Goal: Transaction & Acquisition: Download file/media

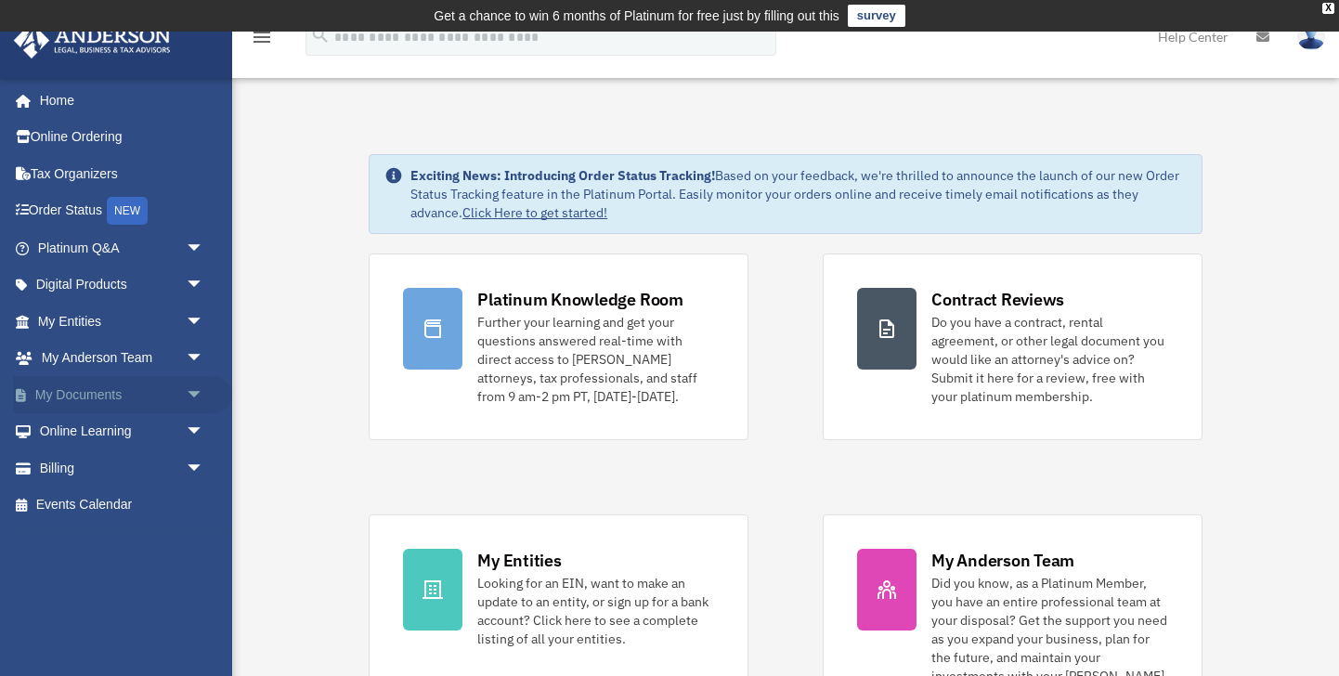
click at [188, 398] on span "arrow_drop_down" at bounding box center [204, 395] width 37 height 38
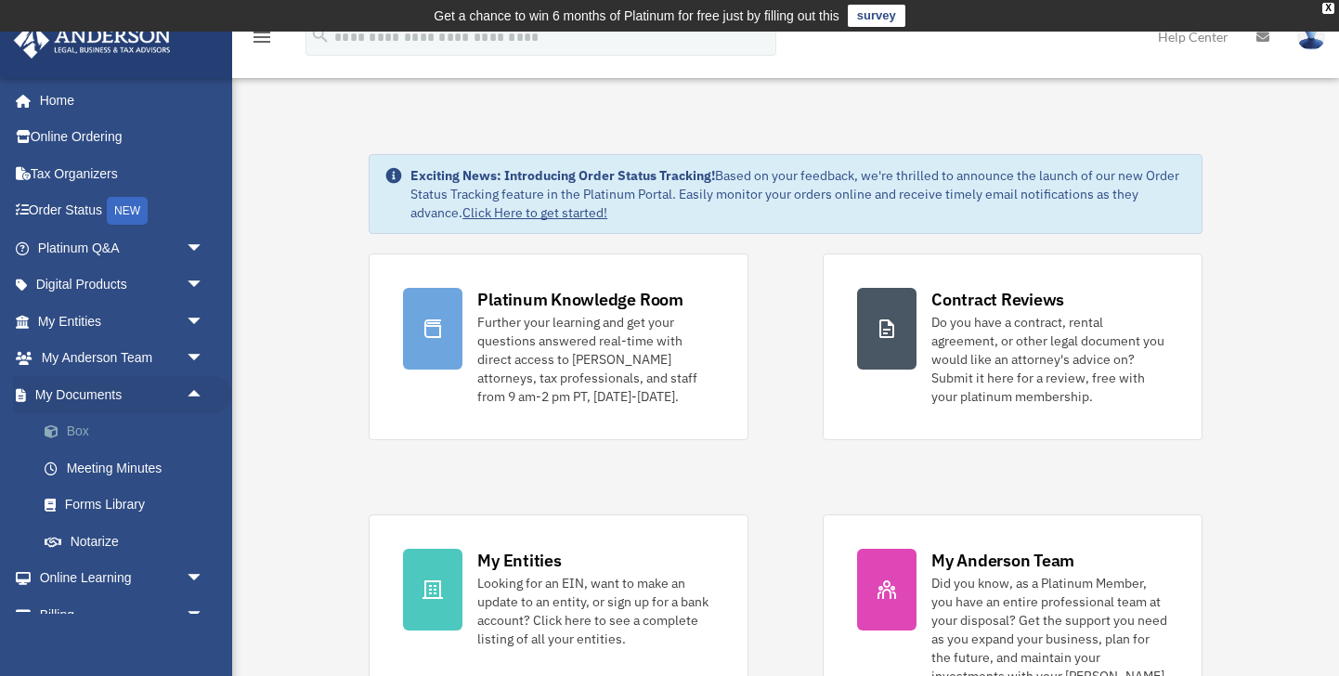
click at [85, 431] on link "Box" at bounding box center [129, 431] width 206 height 37
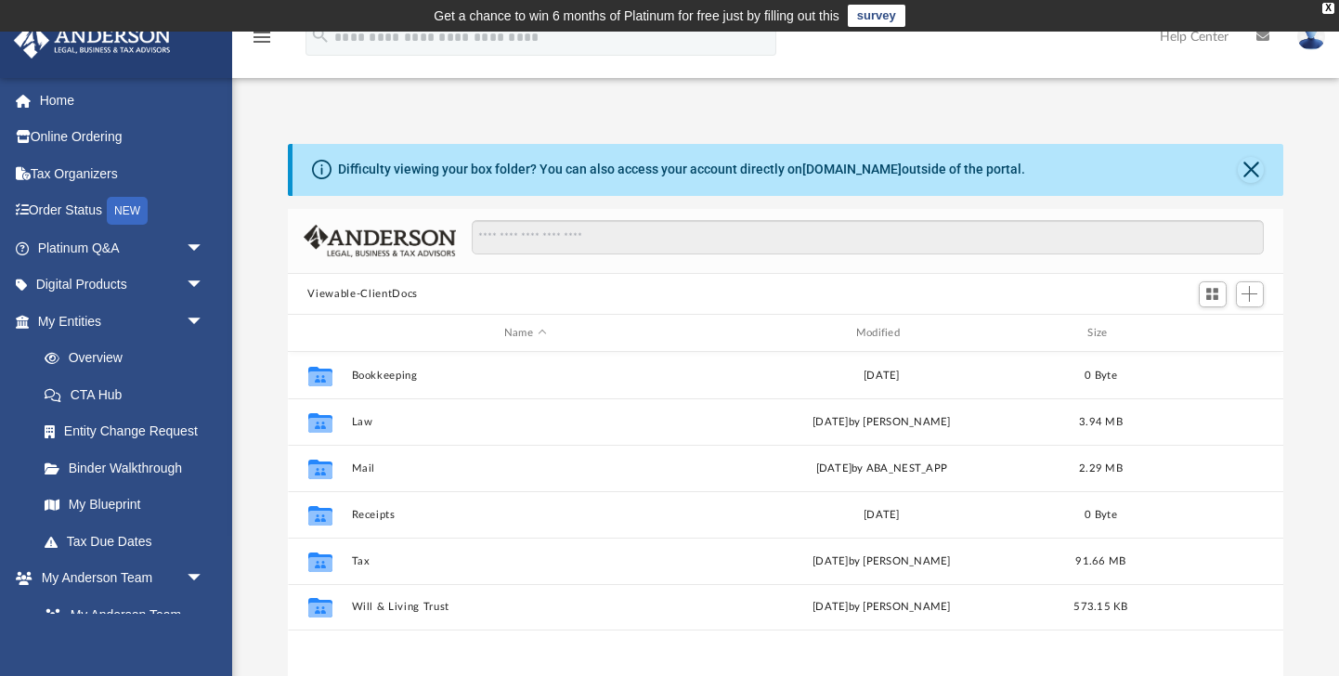
scroll to position [422, 995]
click at [721, 169] on div "Difficulty viewing your box folder? You can also access your account directly o…" at bounding box center [681, 169] width 687 height 19
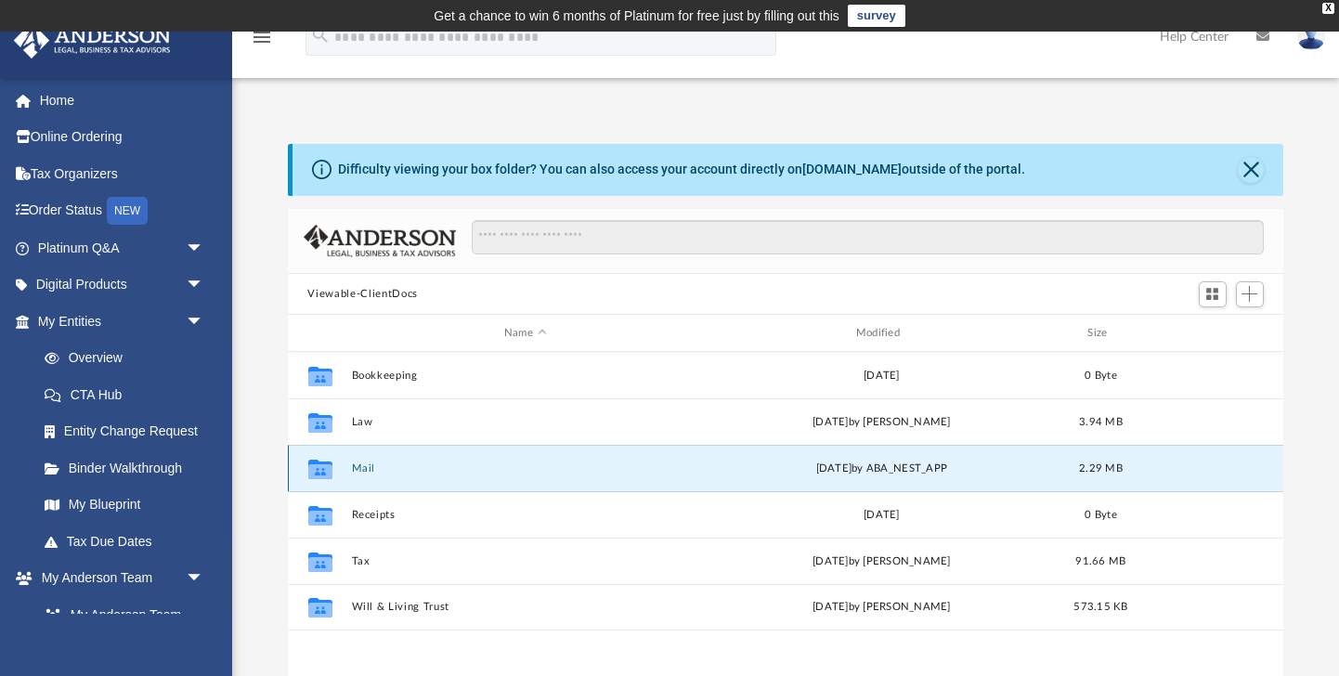
click at [367, 465] on button "Mail" at bounding box center [525, 468] width 348 height 12
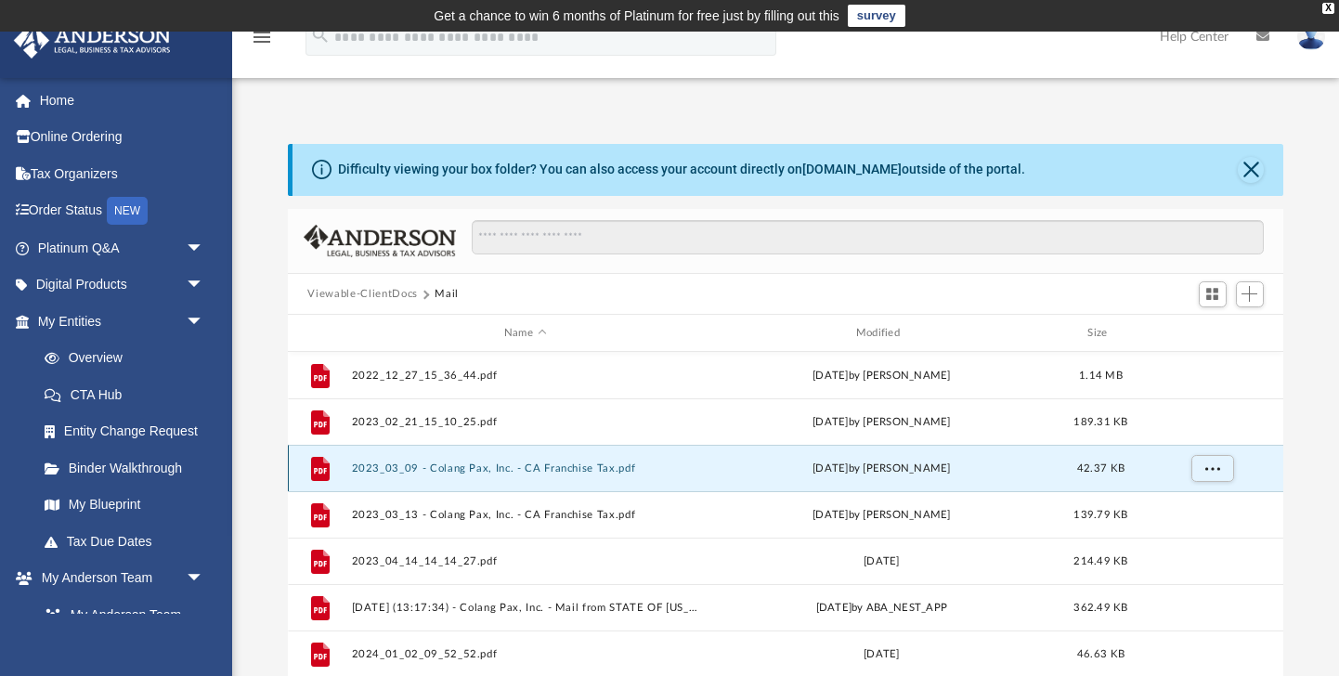
click at [450, 469] on button "2023_03_09 - Colang Pax, Inc. - CA Franchise Tax.pdf" at bounding box center [525, 468] width 348 height 12
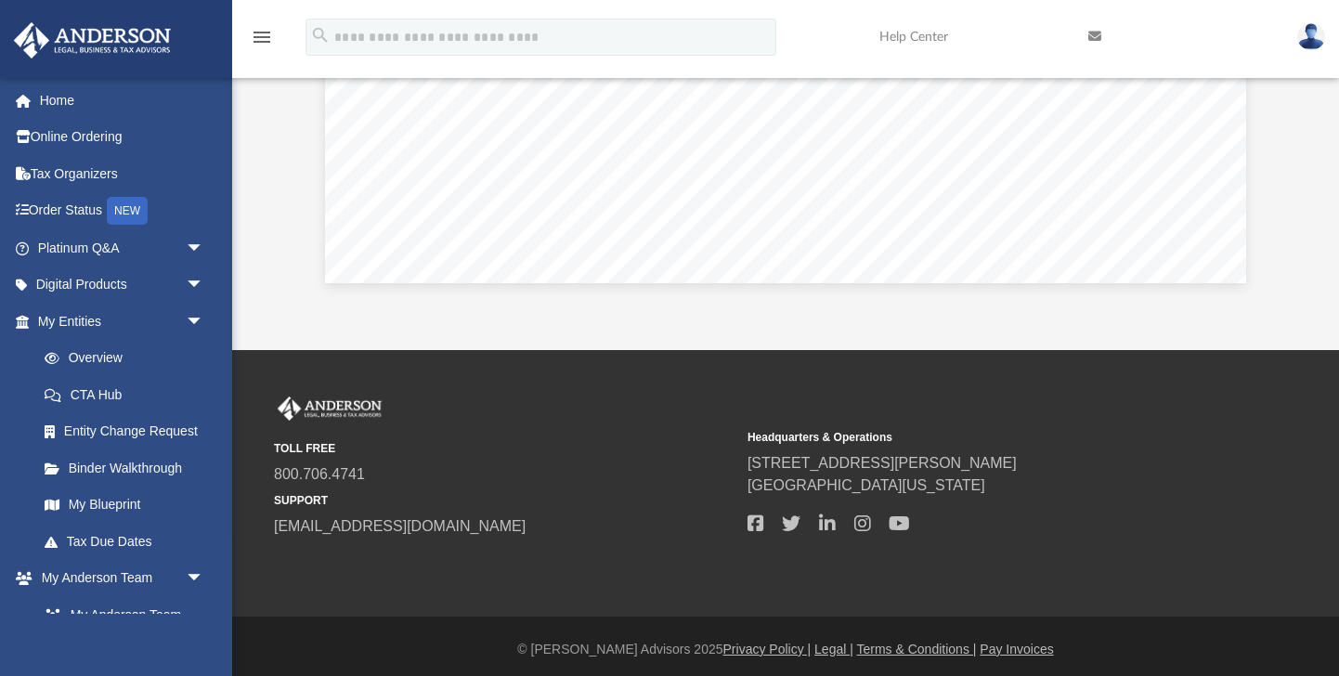
scroll to position [0, 0]
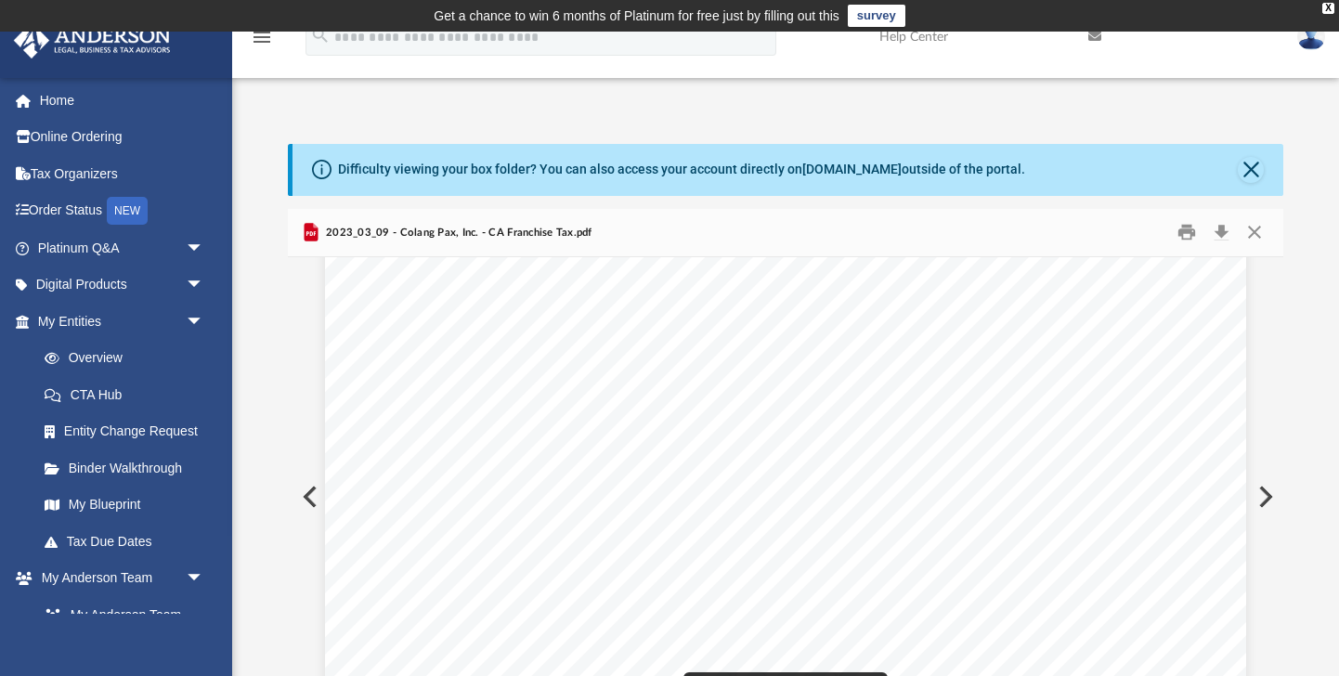
click at [303, 492] on button "Preview" at bounding box center [308, 497] width 41 height 52
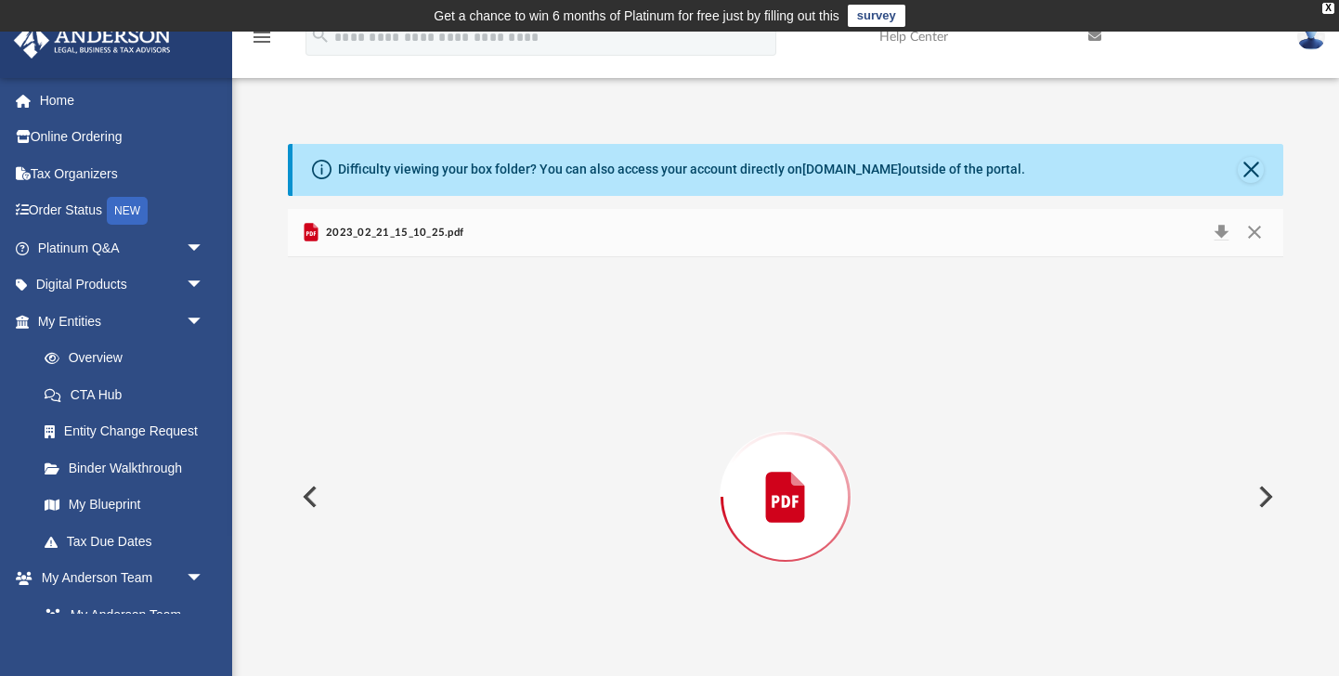
scroll to position [60, 0]
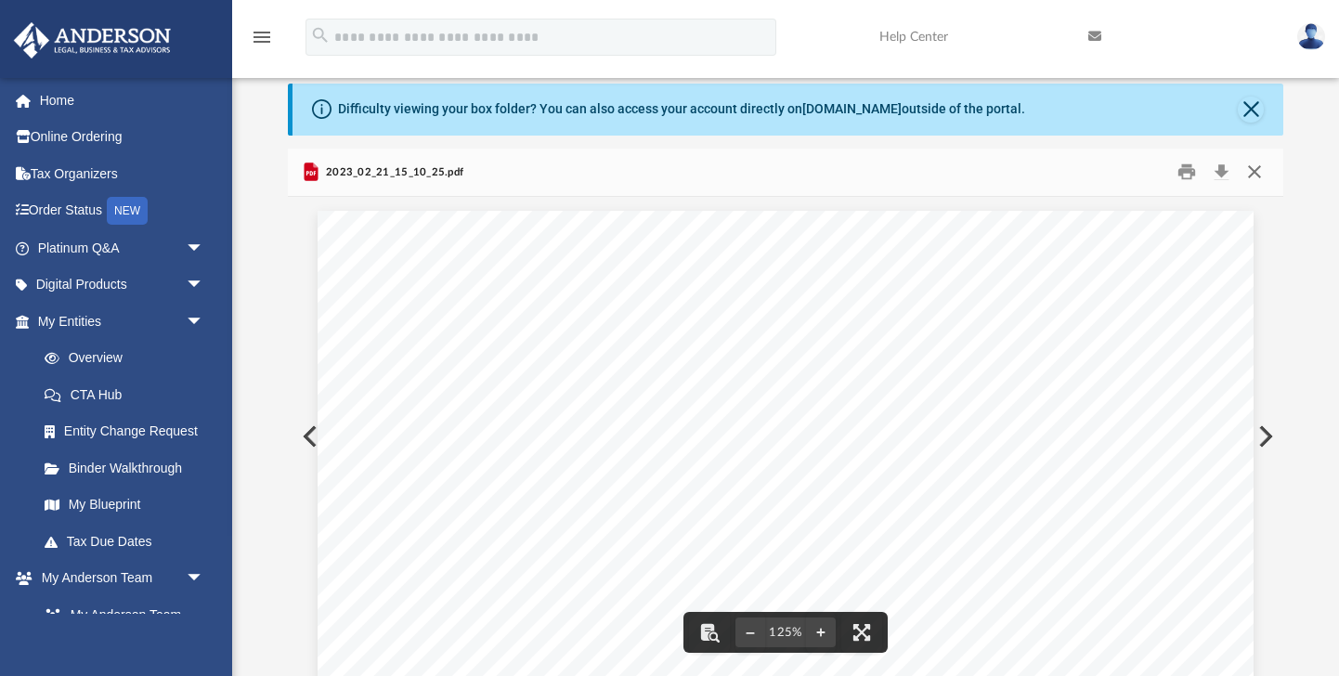
click at [1253, 172] on button "Close" at bounding box center [1254, 172] width 33 height 29
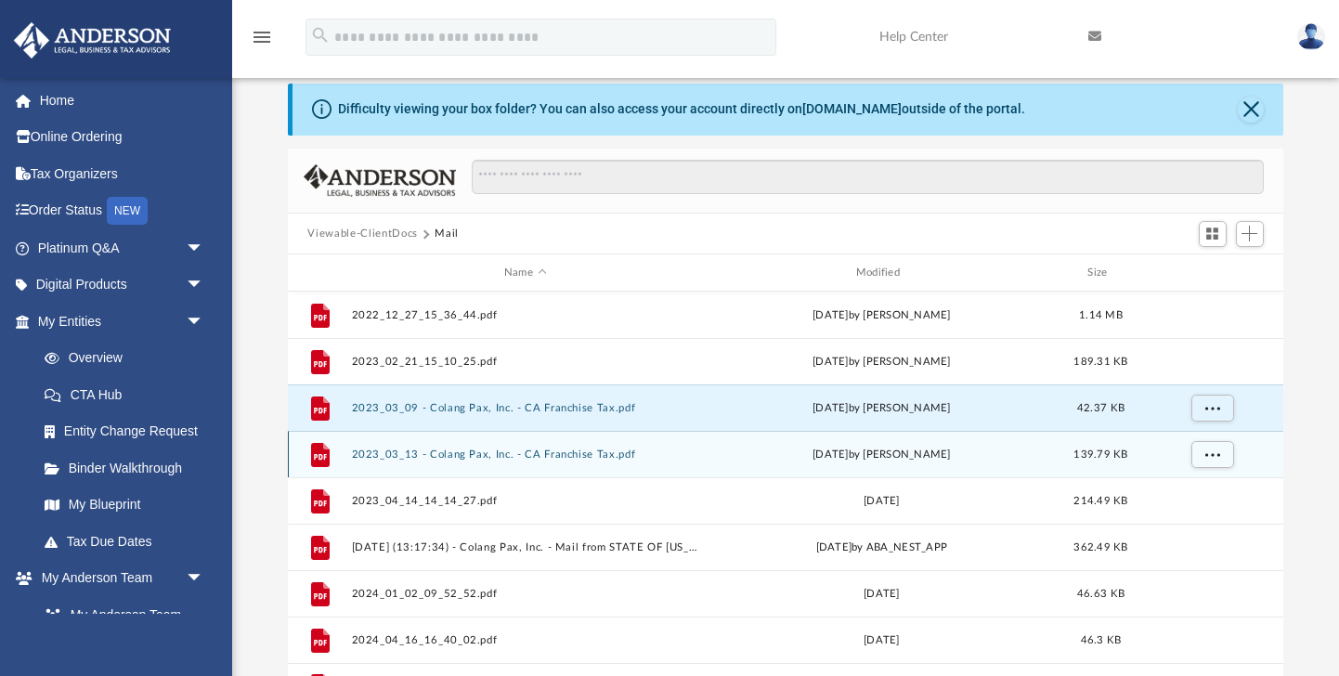
scroll to position [32, 0]
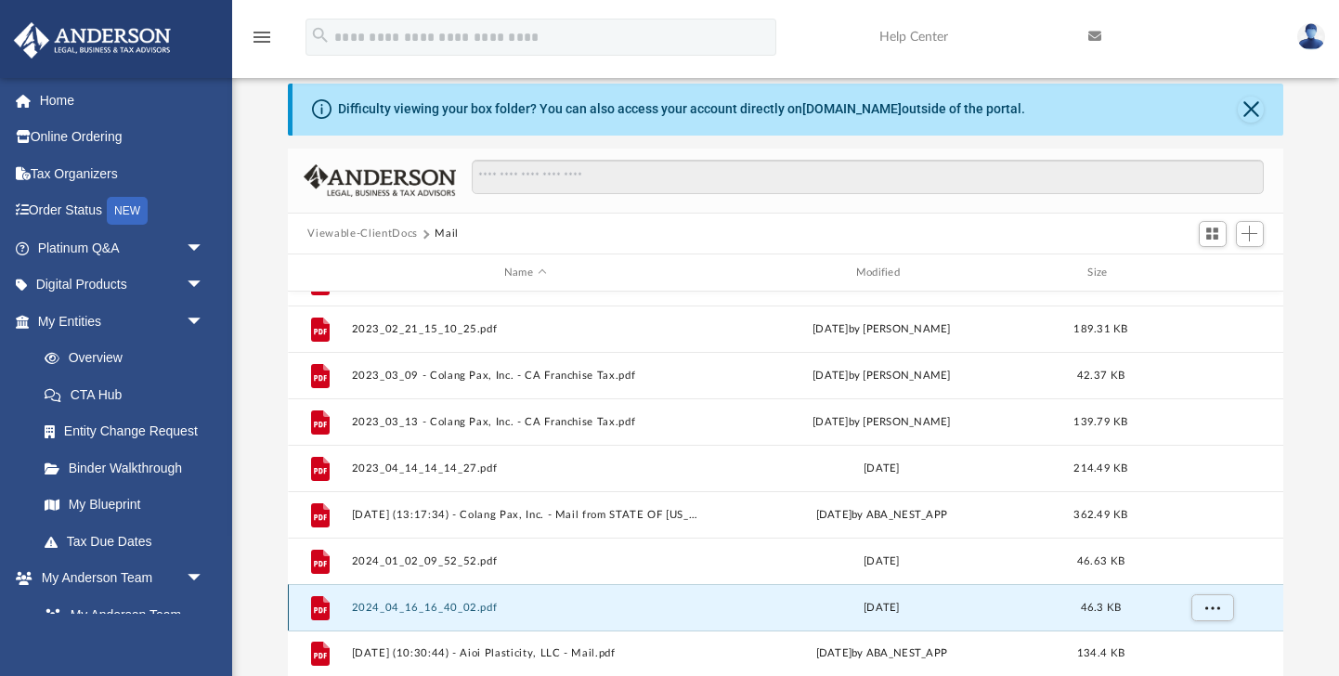
click at [467, 605] on button "2024_04_16_16_40_02.pdf" at bounding box center [525, 608] width 348 height 12
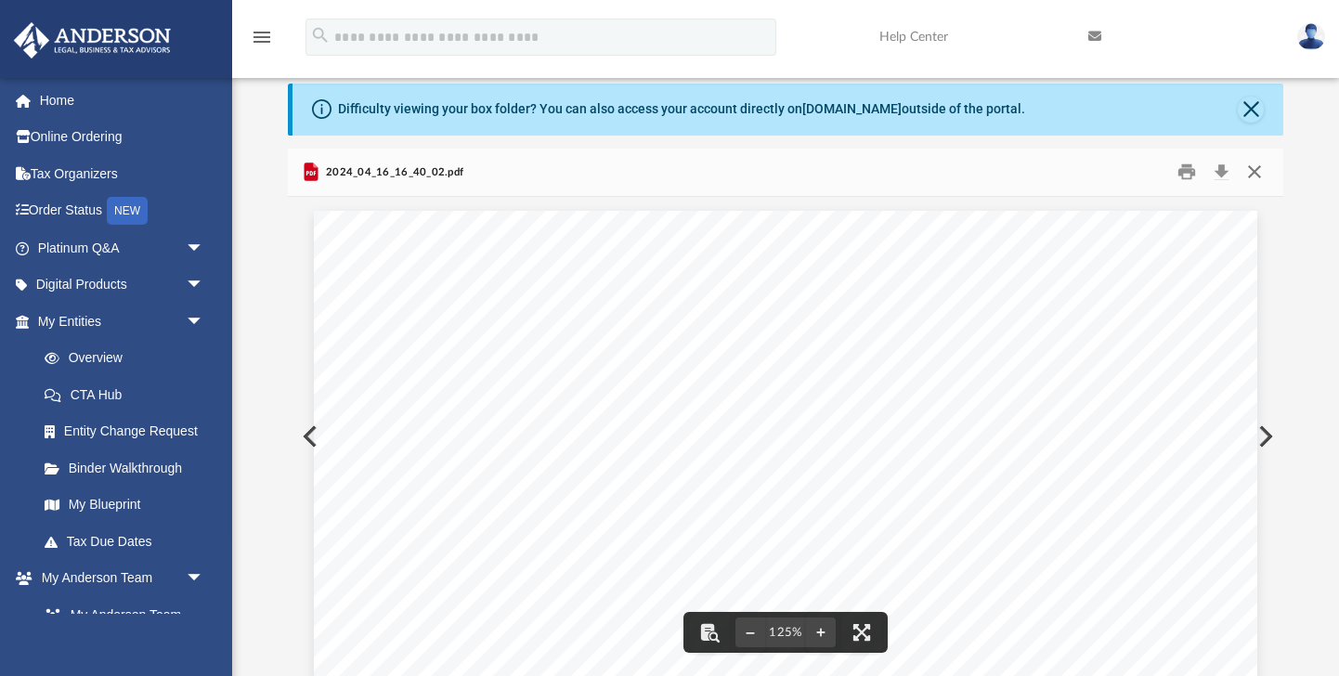
click at [1253, 176] on button "Close" at bounding box center [1254, 172] width 33 height 29
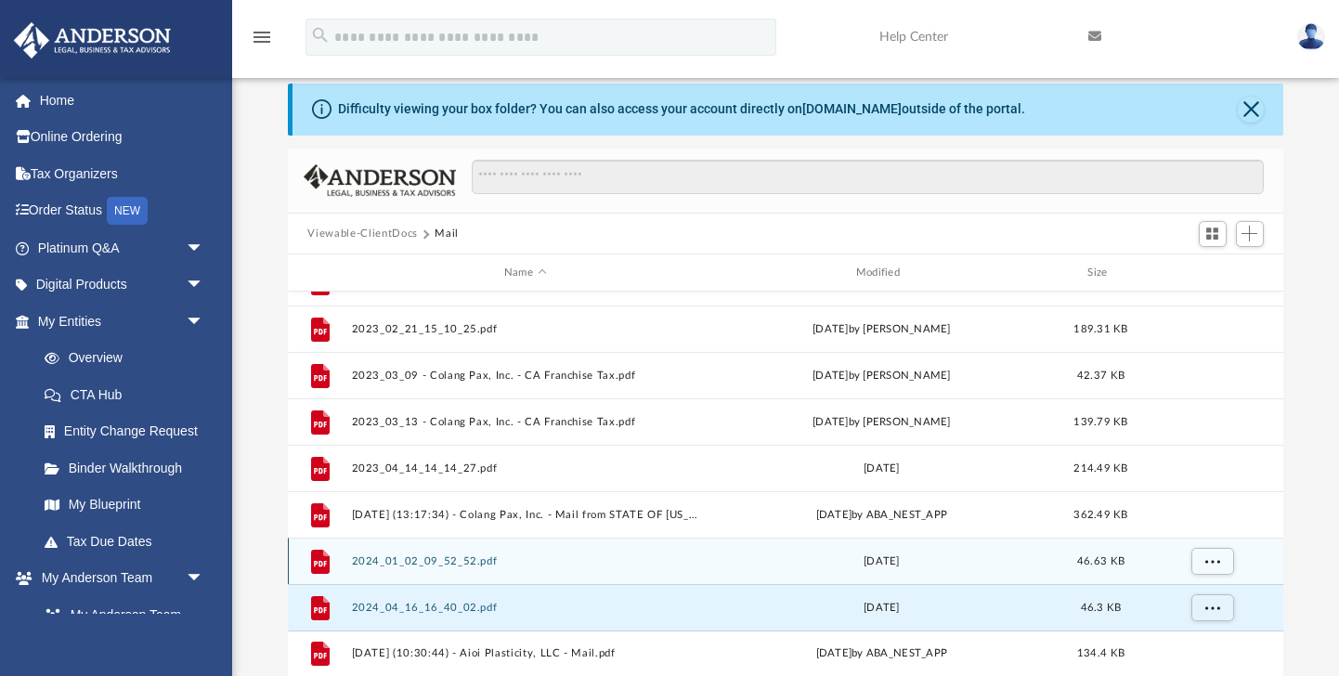
click at [470, 562] on button "2024_01_02_09_52_52.pdf" at bounding box center [525, 561] width 348 height 12
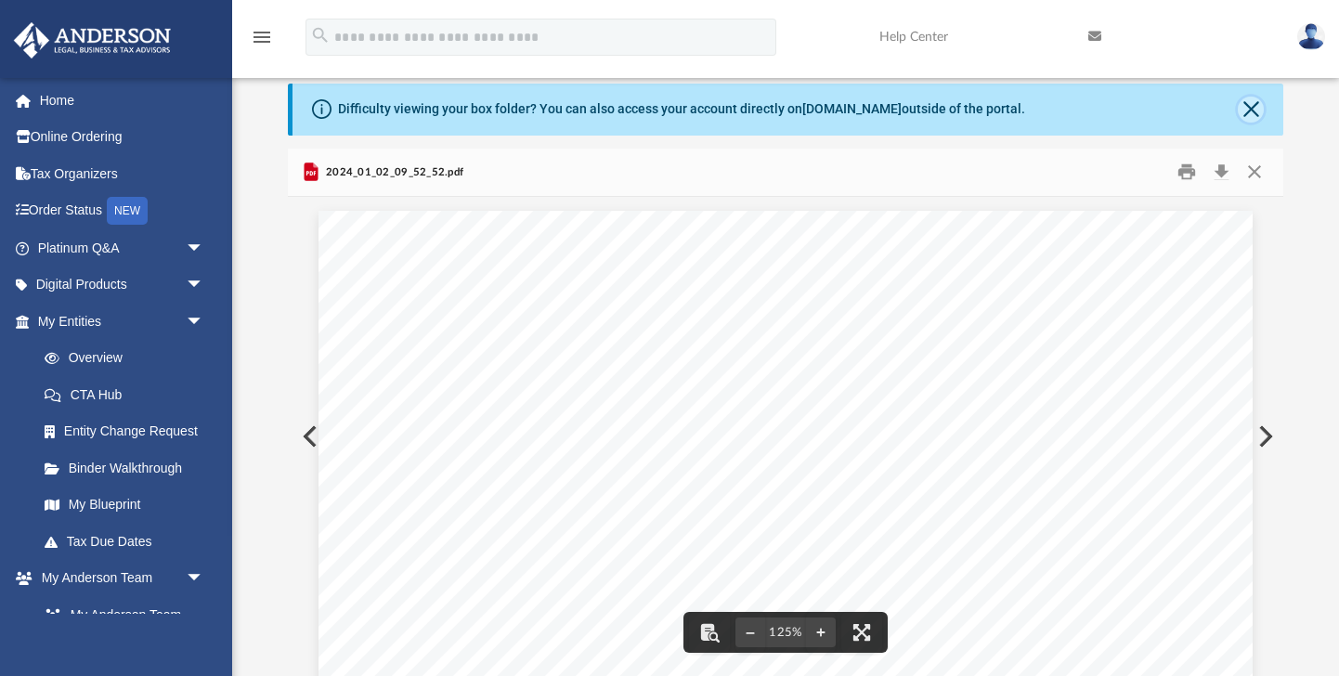
click at [1252, 111] on button "Close" at bounding box center [1251, 110] width 26 height 26
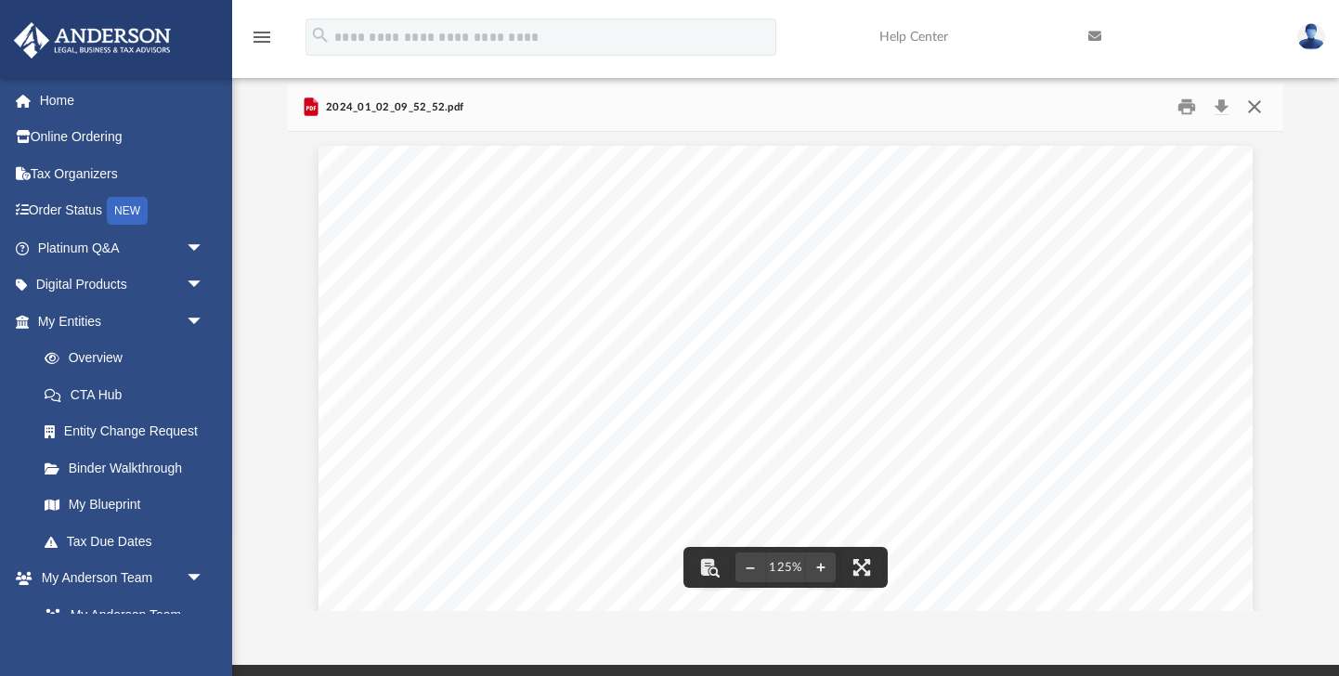
click at [1258, 107] on button "Close" at bounding box center [1254, 107] width 33 height 29
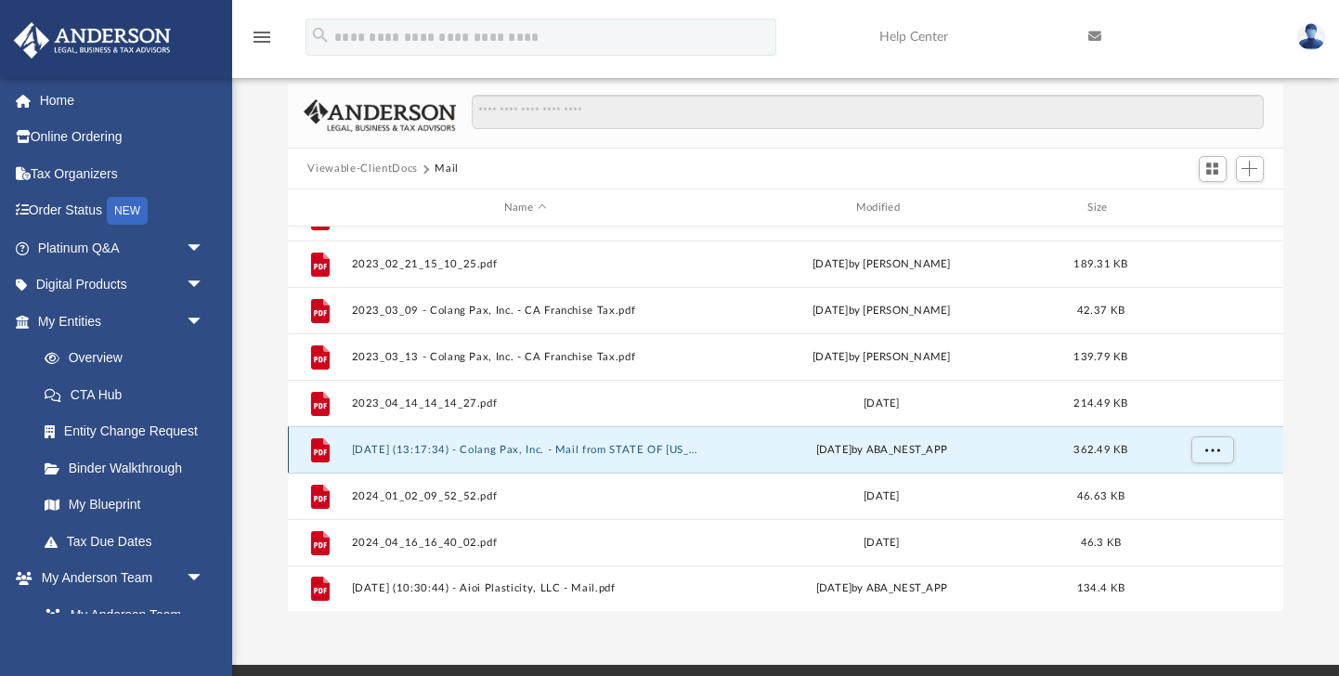
click at [526, 449] on button "[DATE] (13:17:34) - Colang Pax, Inc. - Mail from STATE OF [US_STATE] FRANCHISE …" at bounding box center [525, 450] width 348 height 12
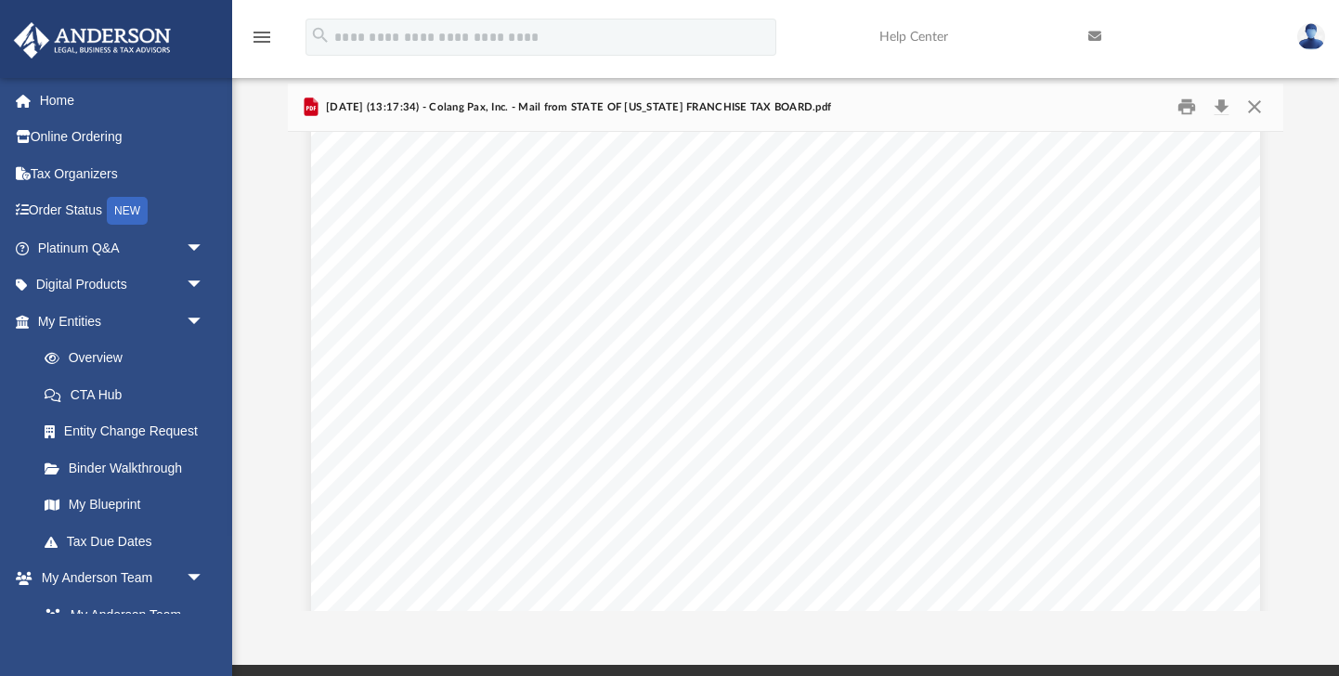
scroll to position [0, 0]
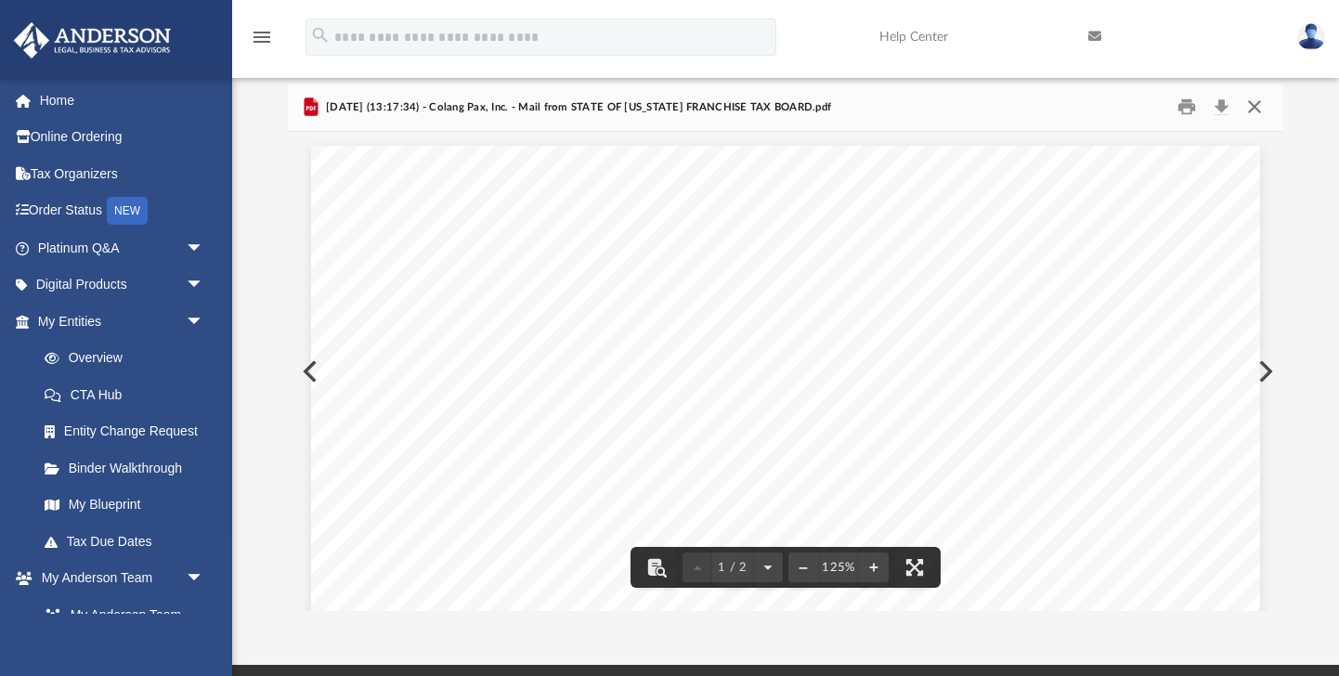
click at [1255, 105] on button "Close" at bounding box center [1254, 107] width 33 height 29
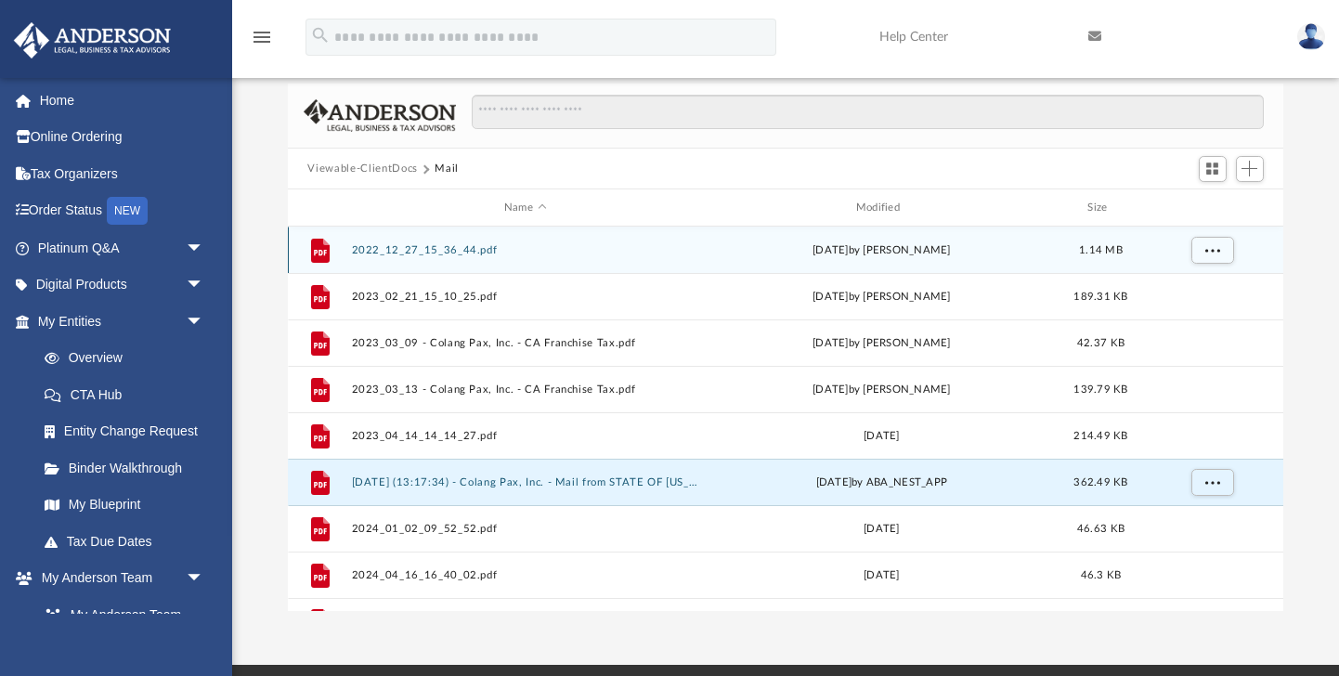
click at [394, 251] on button "2022_12_27_15_36_44.pdf" at bounding box center [525, 250] width 348 height 12
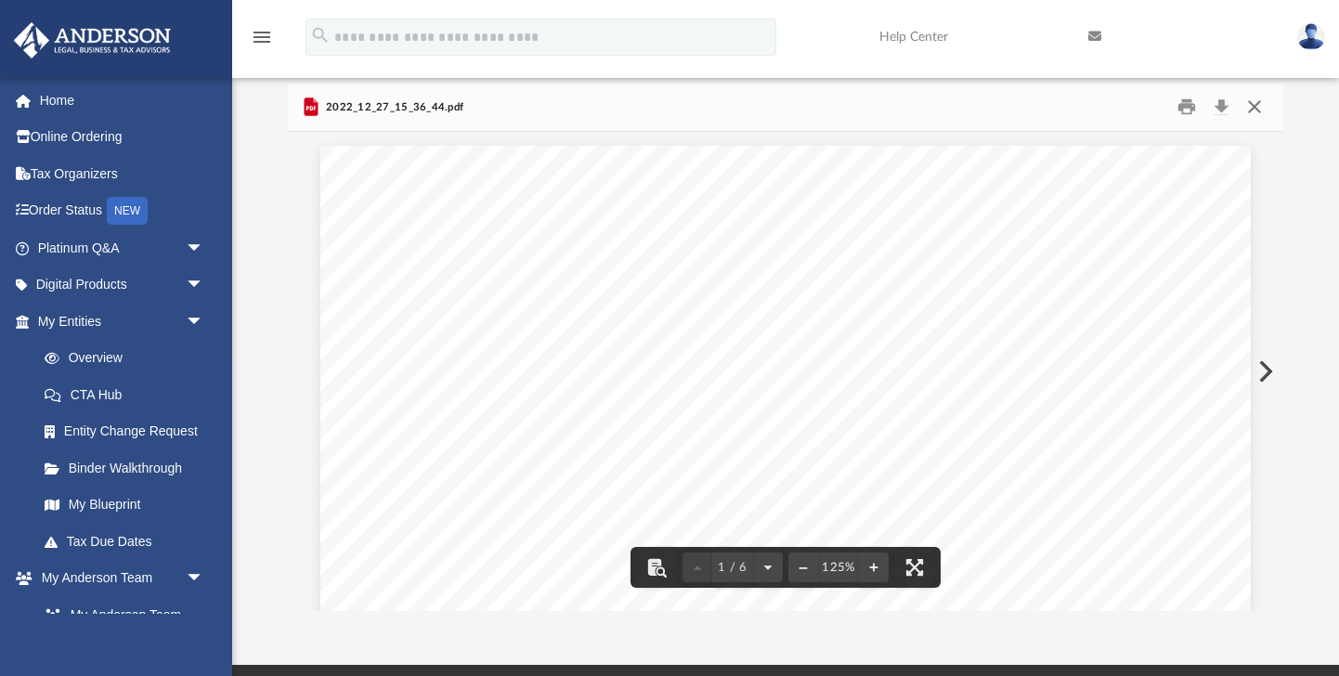
click at [1253, 97] on button "Close" at bounding box center [1254, 107] width 33 height 29
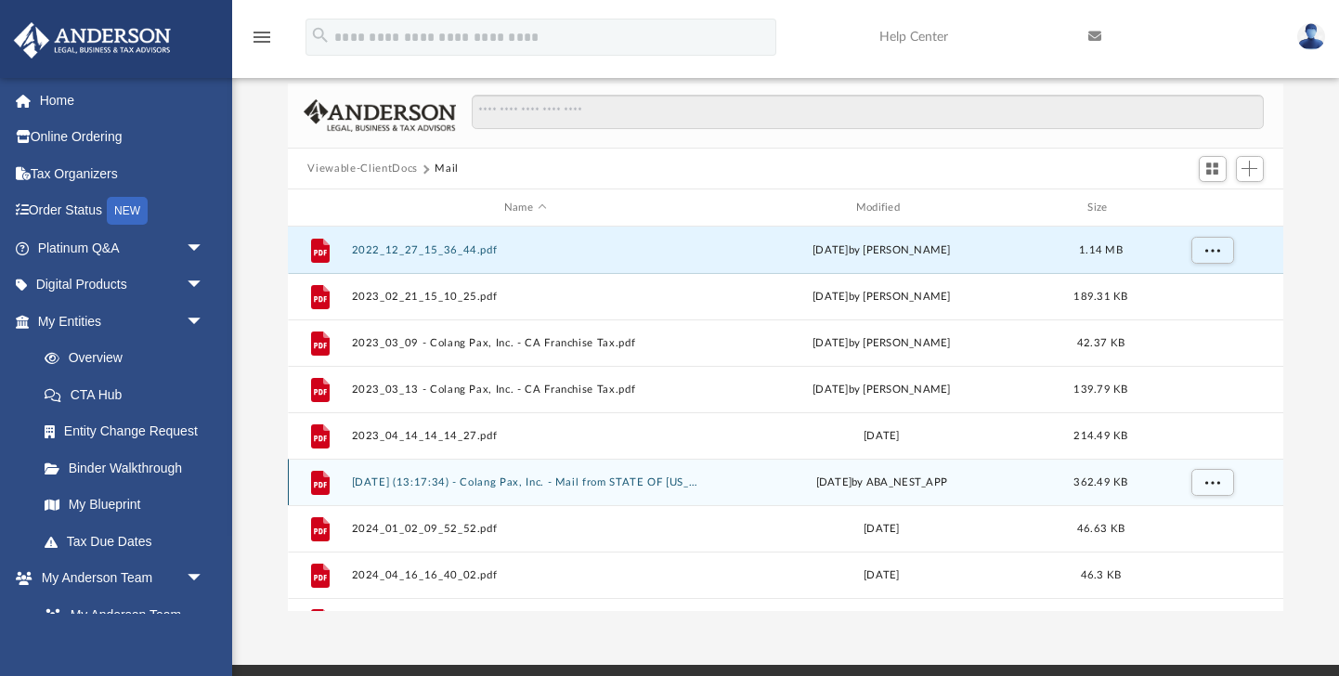
click at [475, 476] on button "[DATE] (13:17:34) - Colang Pax, Inc. - Mail from STATE OF [US_STATE] FRANCHISE …" at bounding box center [525, 482] width 348 height 12
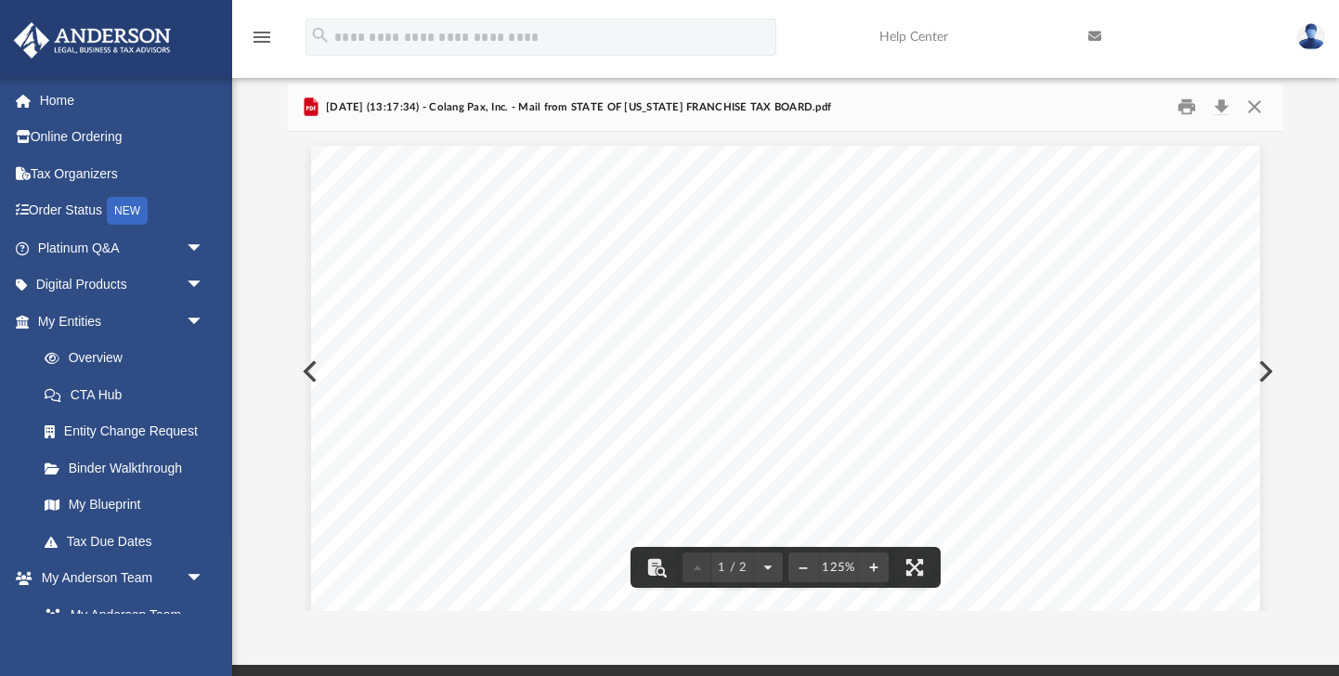
click at [306, 370] on button "Preview" at bounding box center [308, 371] width 41 height 52
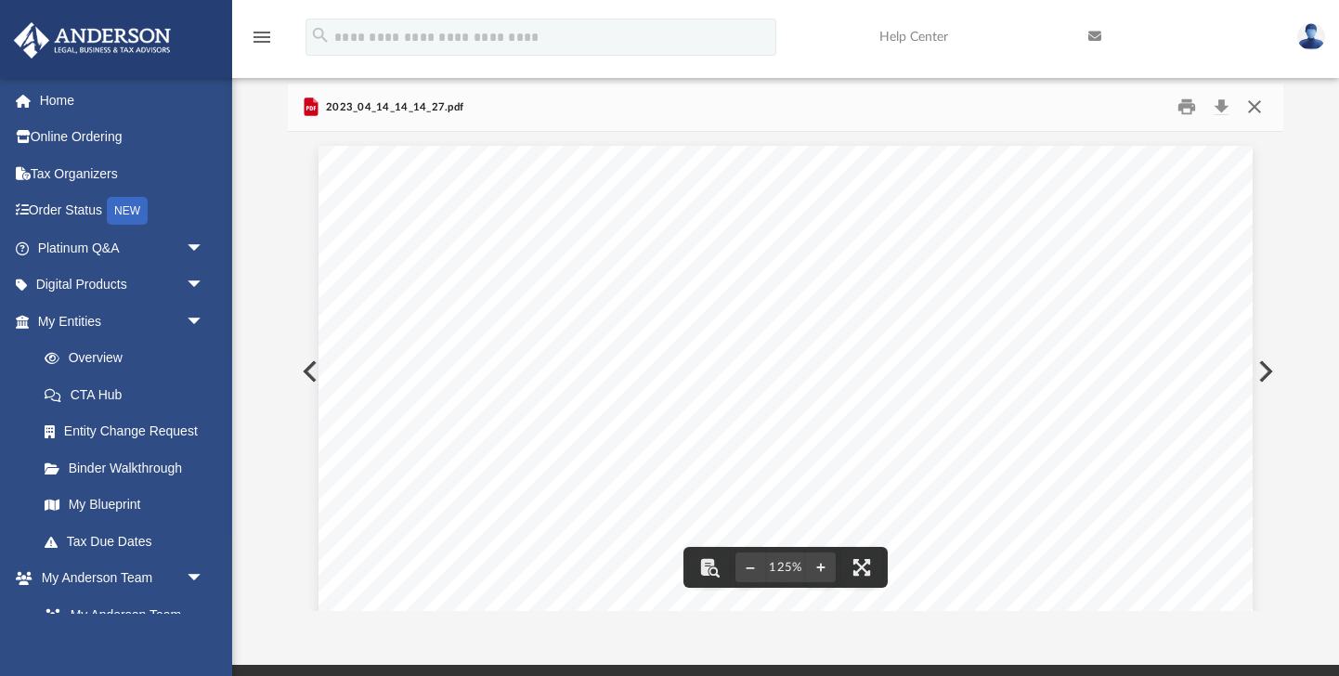
click at [1253, 113] on button "Close" at bounding box center [1254, 107] width 33 height 29
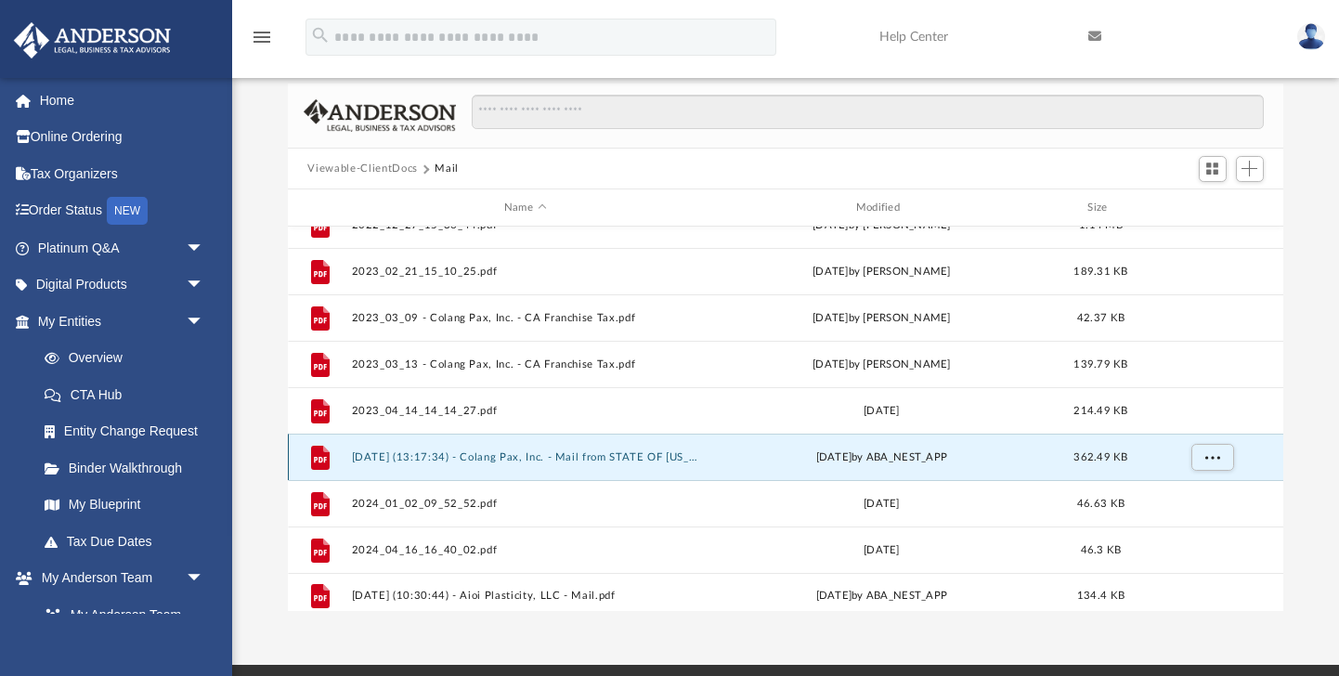
scroll to position [32, 0]
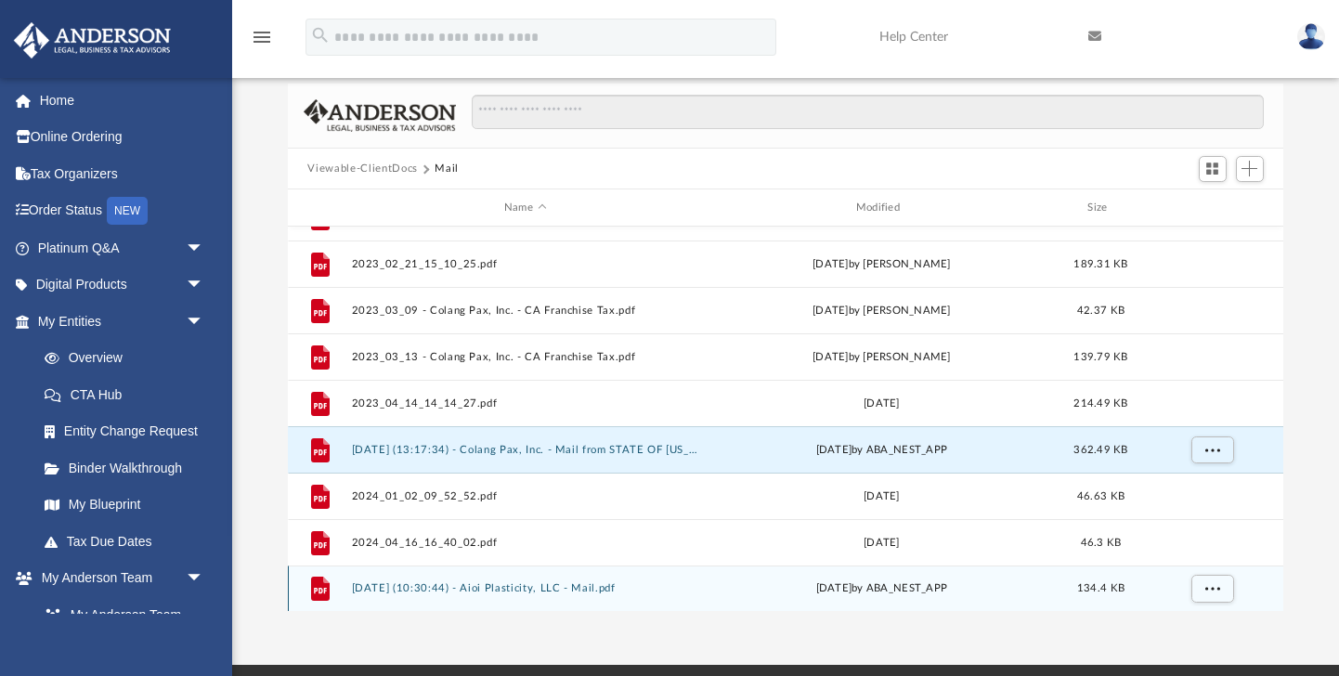
click at [489, 587] on button "[DATE] (10:30:44) - Aioi Plasticity, LLC - Mail.pdf" at bounding box center [525, 589] width 348 height 12
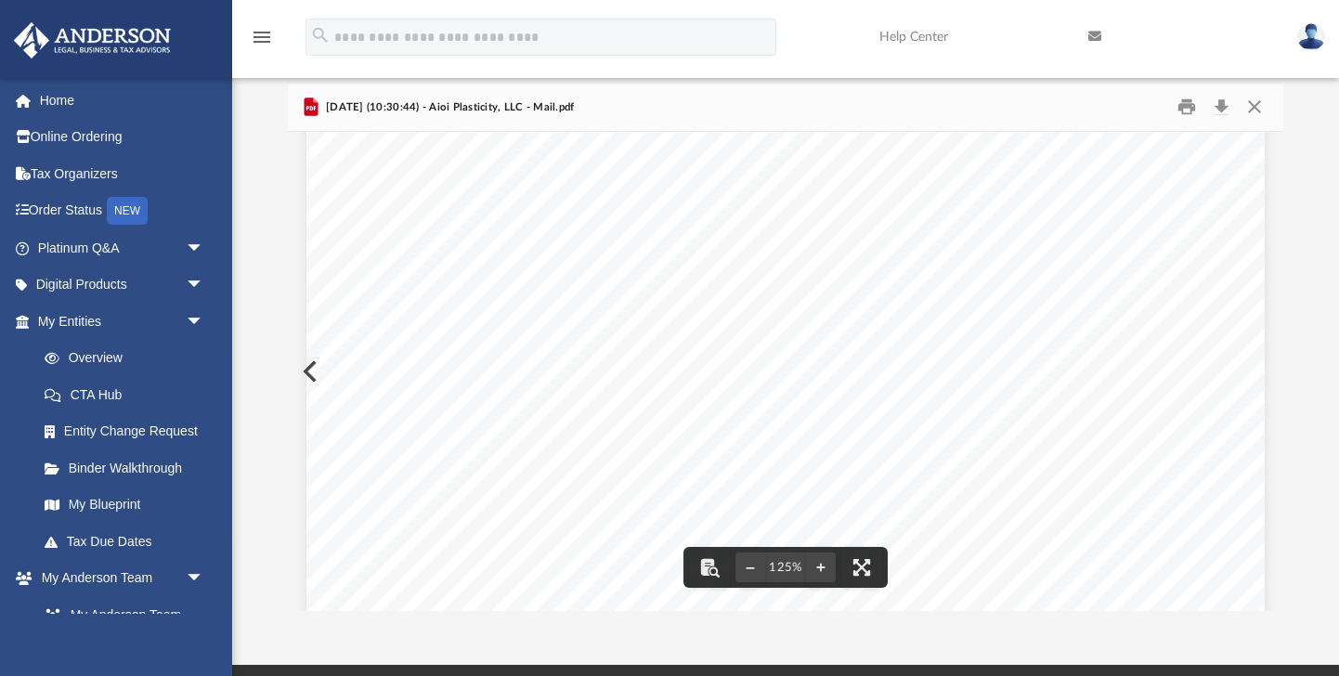
scroll to position [443, 0]
click at [1258, 112] on button "Close" at bounding box center [1254, 107] width 33 height 29
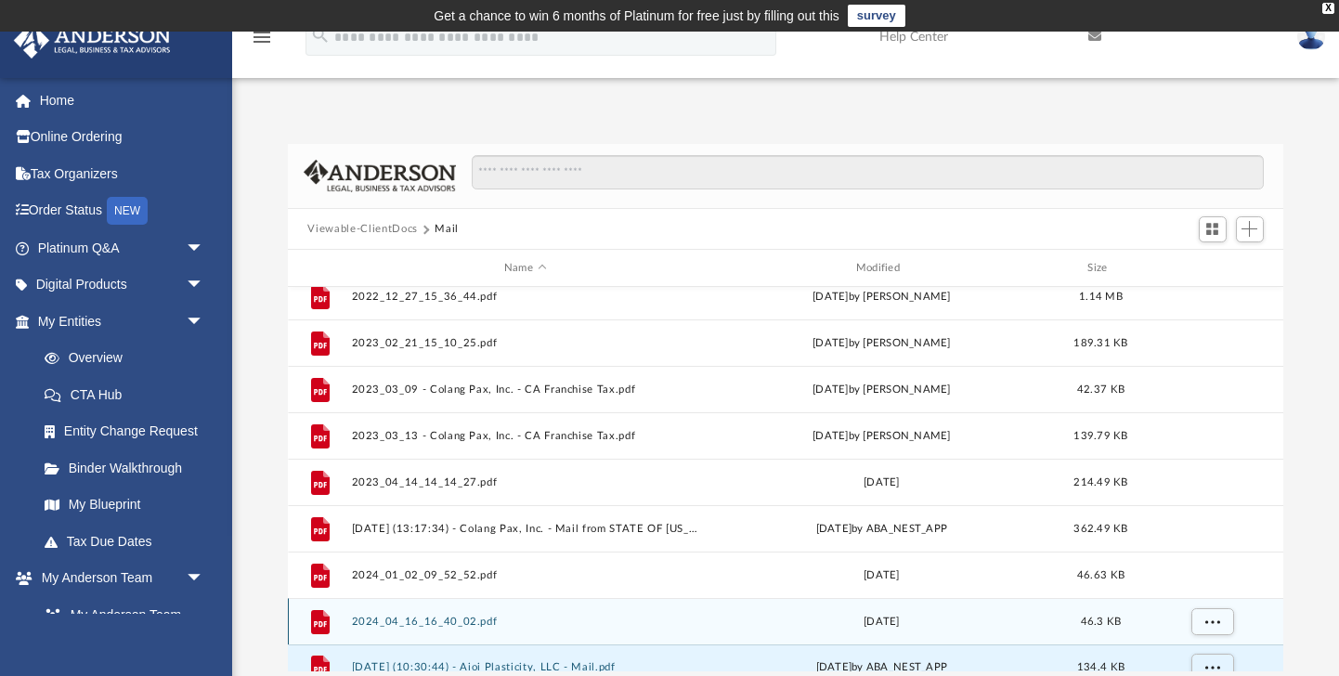
scroll to position [32, 0]
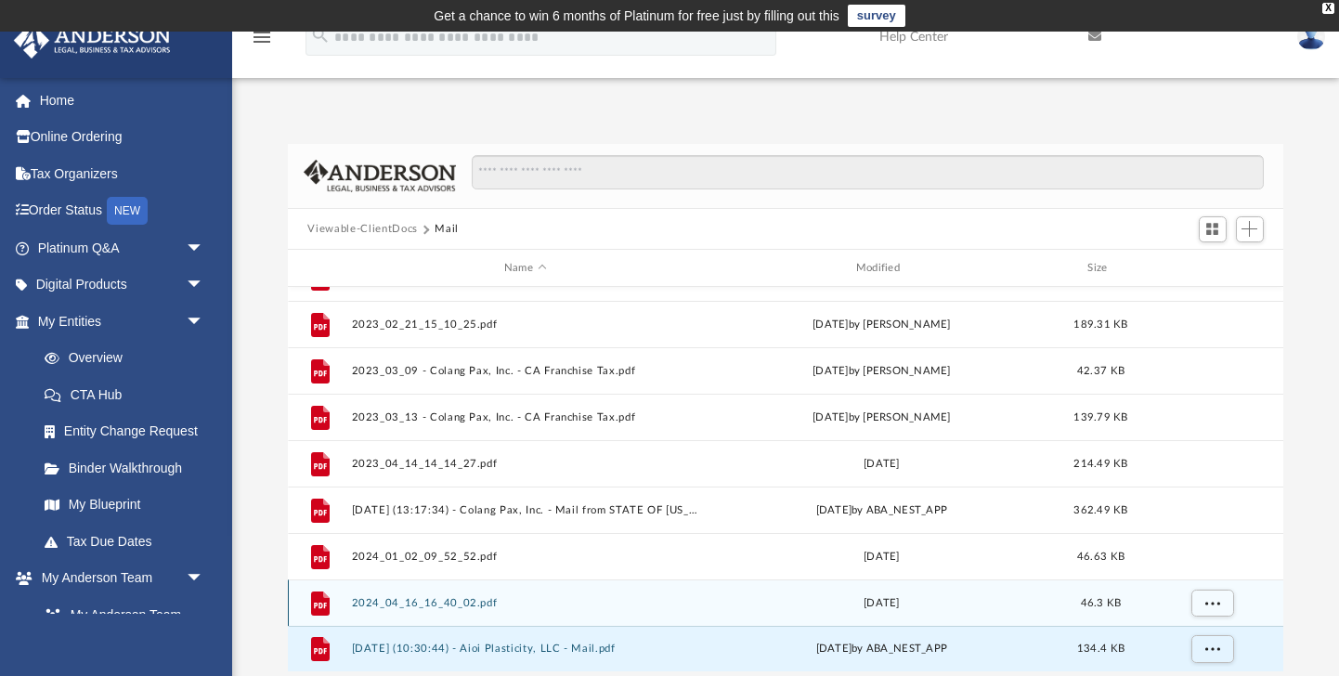
click at [464, 600] on button "2024_04_16_16_40_02.pdf" at bounding box center [525, 603] width 348 height 12
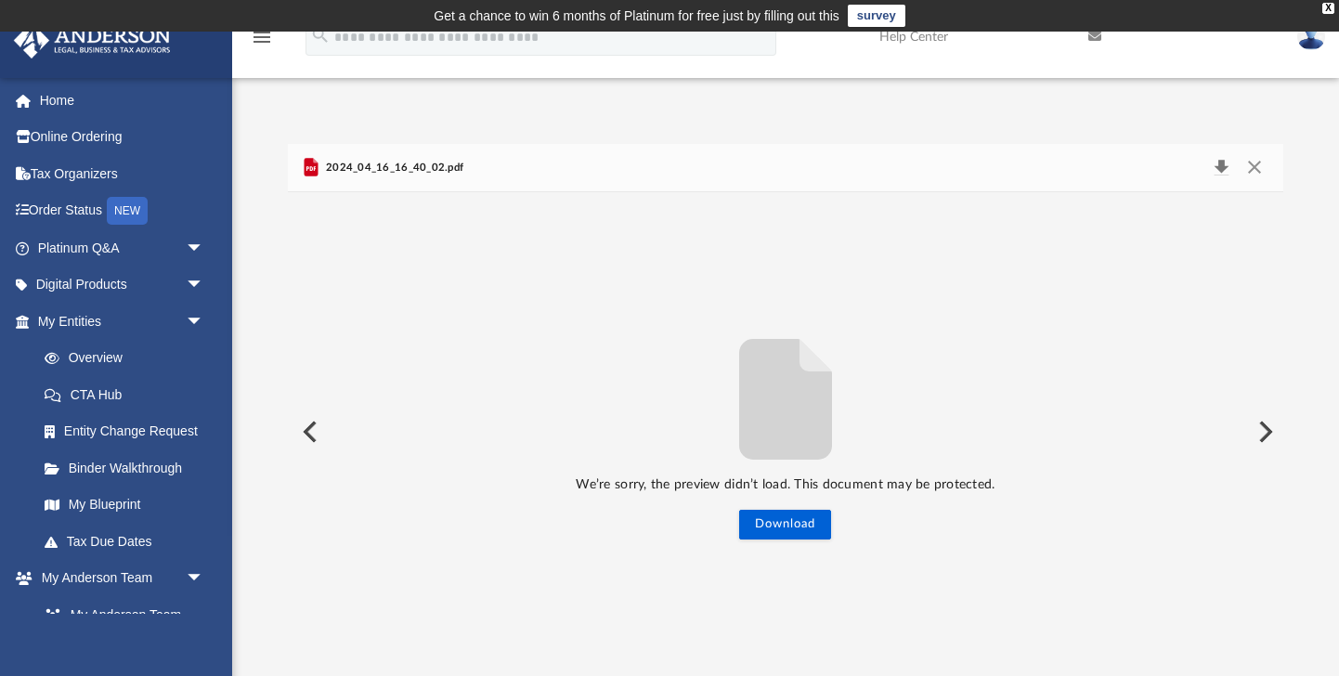
click at [1226, 168] on button "Download" at bounding box center [1221, 168] width 33 height 26
